Goal: Task Accomplishment & Management: Use online tool/utility

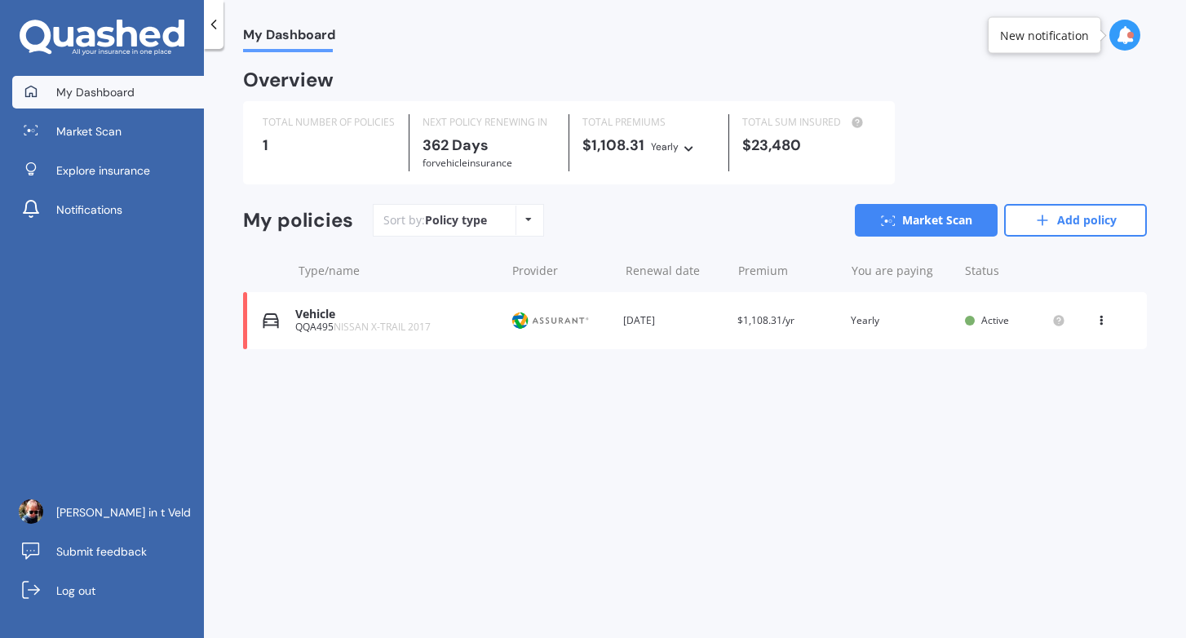
click at [1102, 317] on icon at bounding box center [1101, 318] width 11 height 10
click at [677, 525] on div "My Dashboard Overview TOTAL NUMBER OF POLICIES 1 NEXT POLICY RENEWING [DATE] fo…" at bounding box center [695, 346] width 982 height 589
click at [77, 123] on span "Market Scan" at bounding box center [88, 131] width 65 height 16
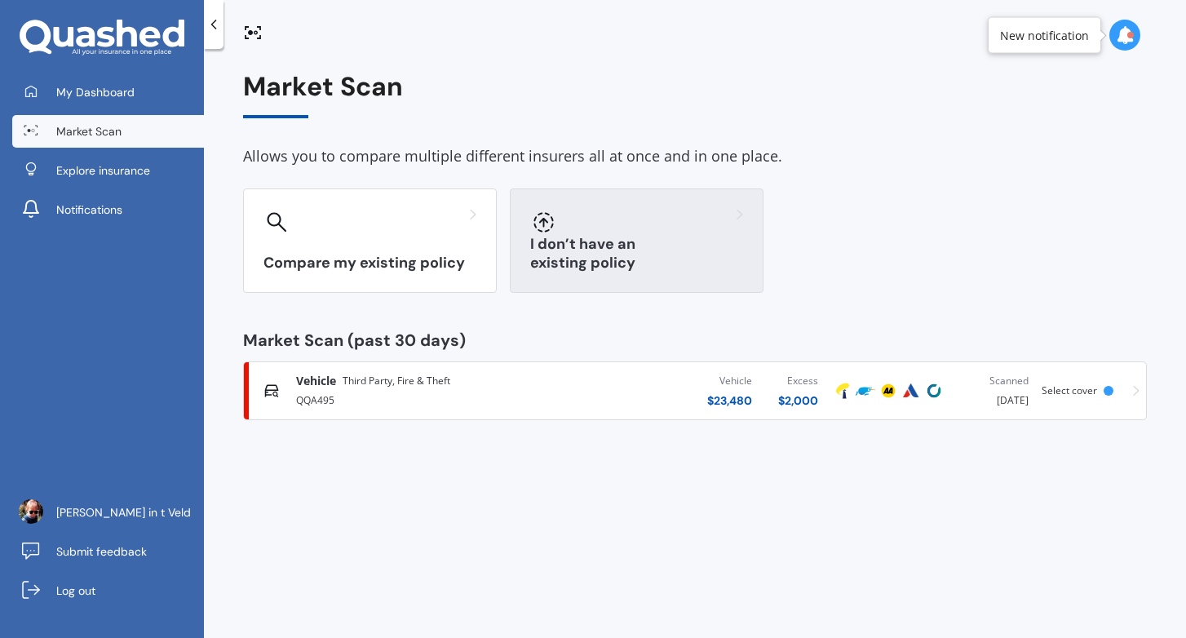
click at [552, 224] on icon at bounding box center [544, 222] width 20 height 20
